Goal: Information Seeking & Learning: Find specific page/section

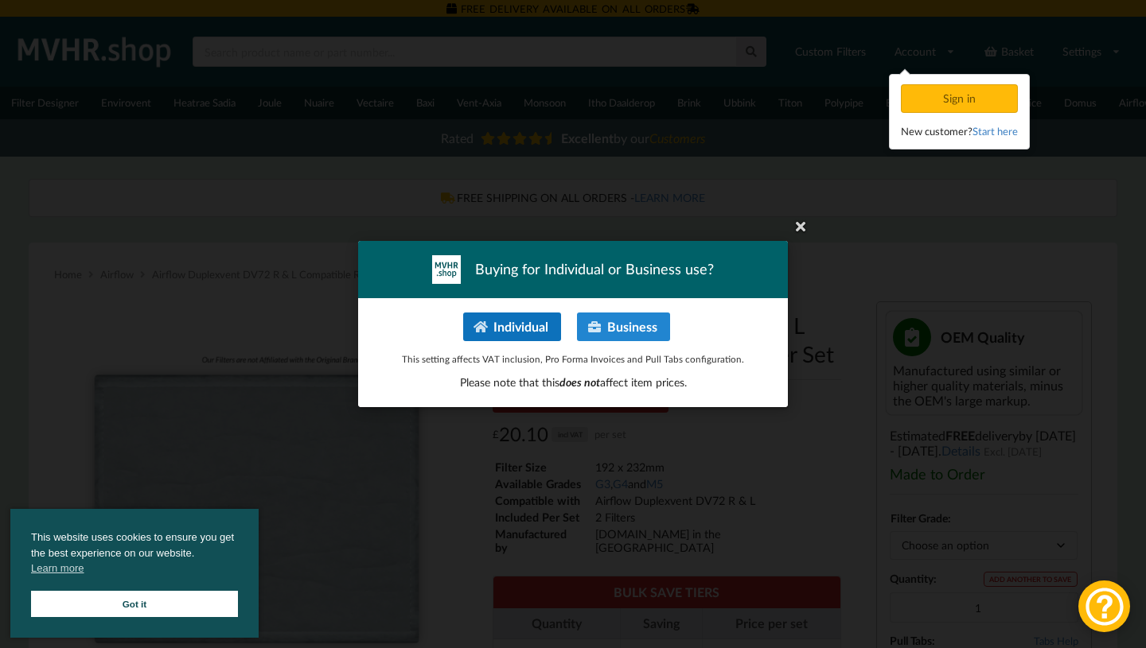
click at [519, 331] on button "Individual" at bounding box center [512, 327] width 98 height 29
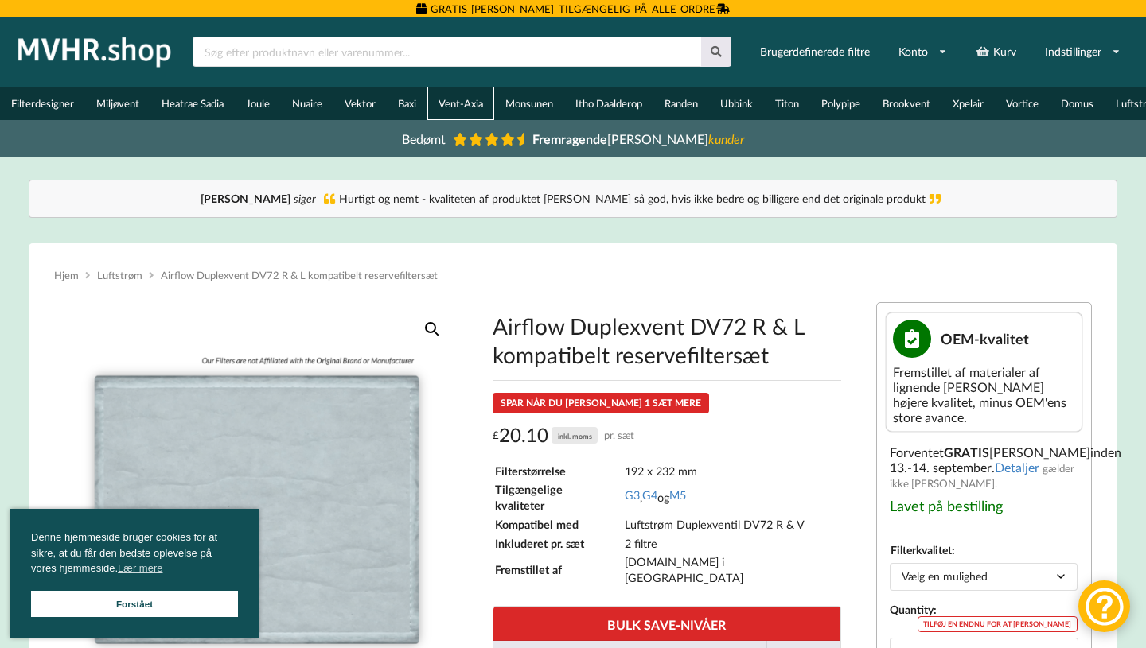
click at [469, 110] on font "Vent-Axia" at bounding box center [460, 103] width 45 height 13
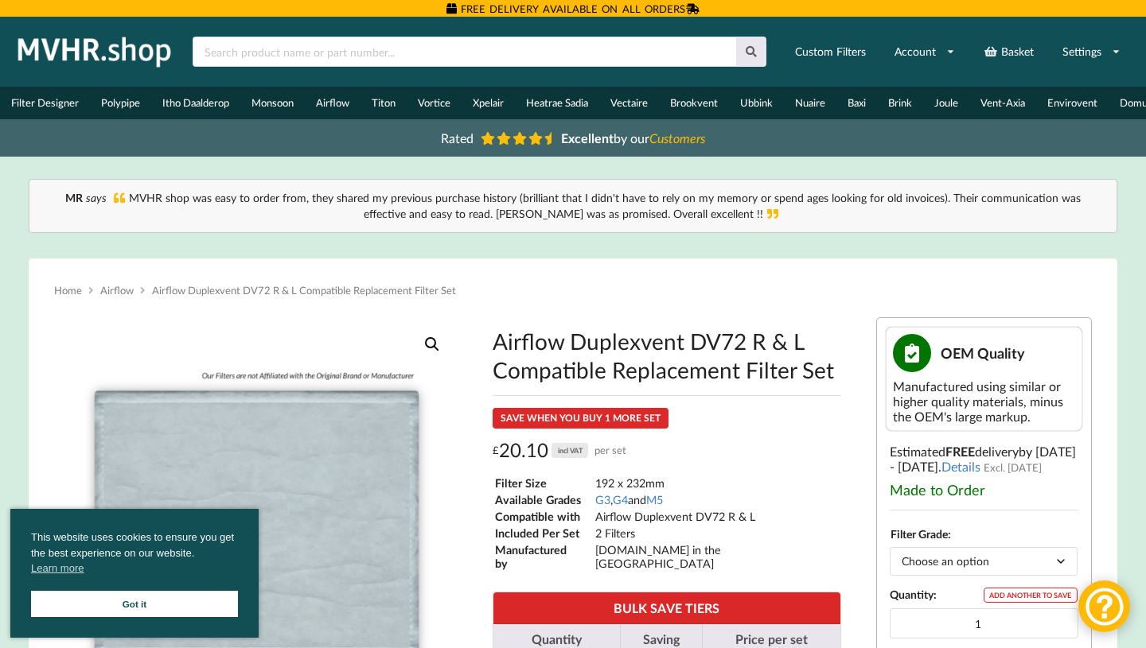
click at [465, 73] on div at bounding box center [479, 52] width 594 height 48
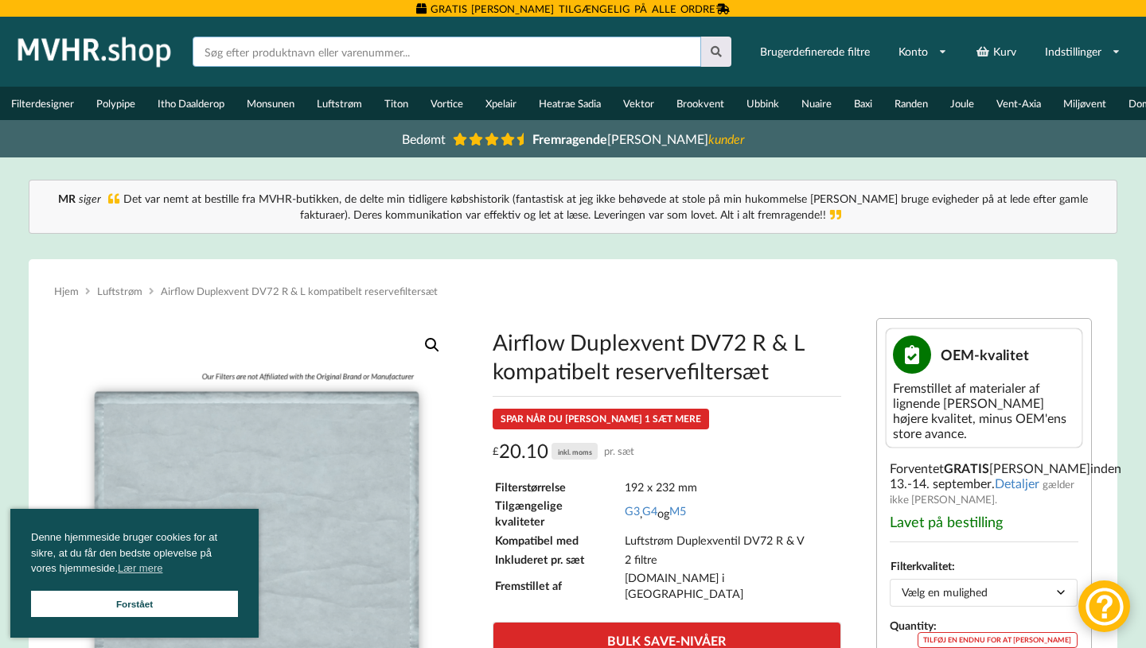
click at [399, 54] on input "text" at bounding box center [447, 52] width 508 height 30
type input "duplexvent motor"
click at [701, 37] on button at bounding box center [716, 52] width 31 height 30
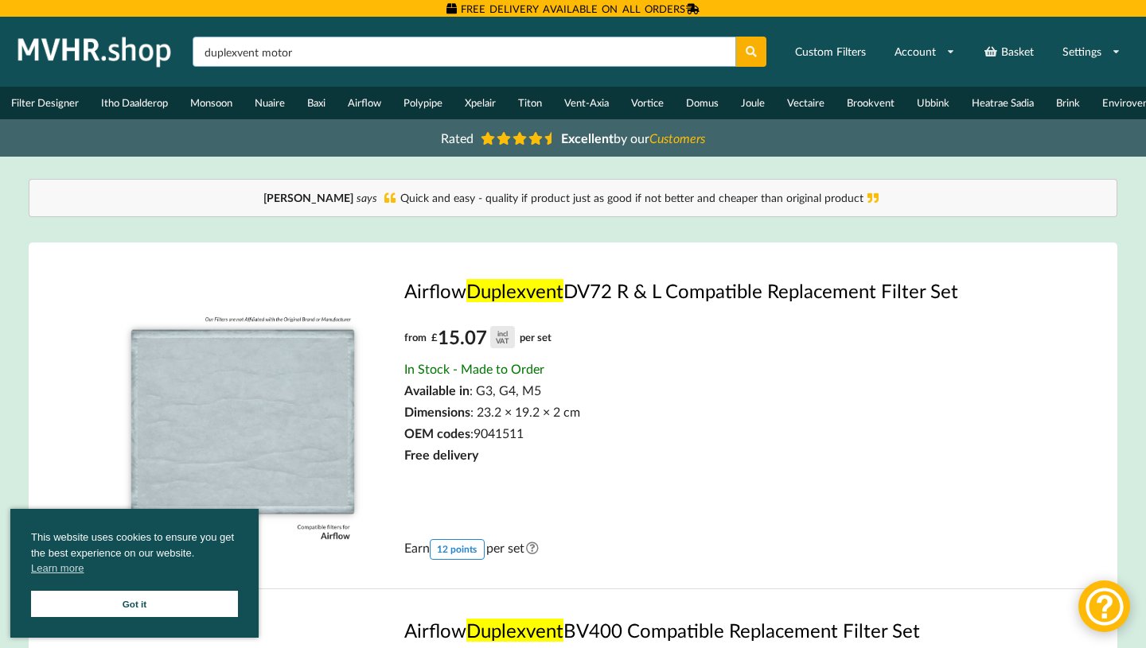
click at [324, 42] on input "duplexvent motor" at bounding box center [464, 52] width 543 height 30
click at [308, 49] on input "duplexvent motor" at bounding box center [464, 52] width 543 height 30
type input "duplexvent"
click at [736, 37] on button at bounding box center [751, 52] width 31 height 30
